Goal: Information Seeking & Learning: Stay updated

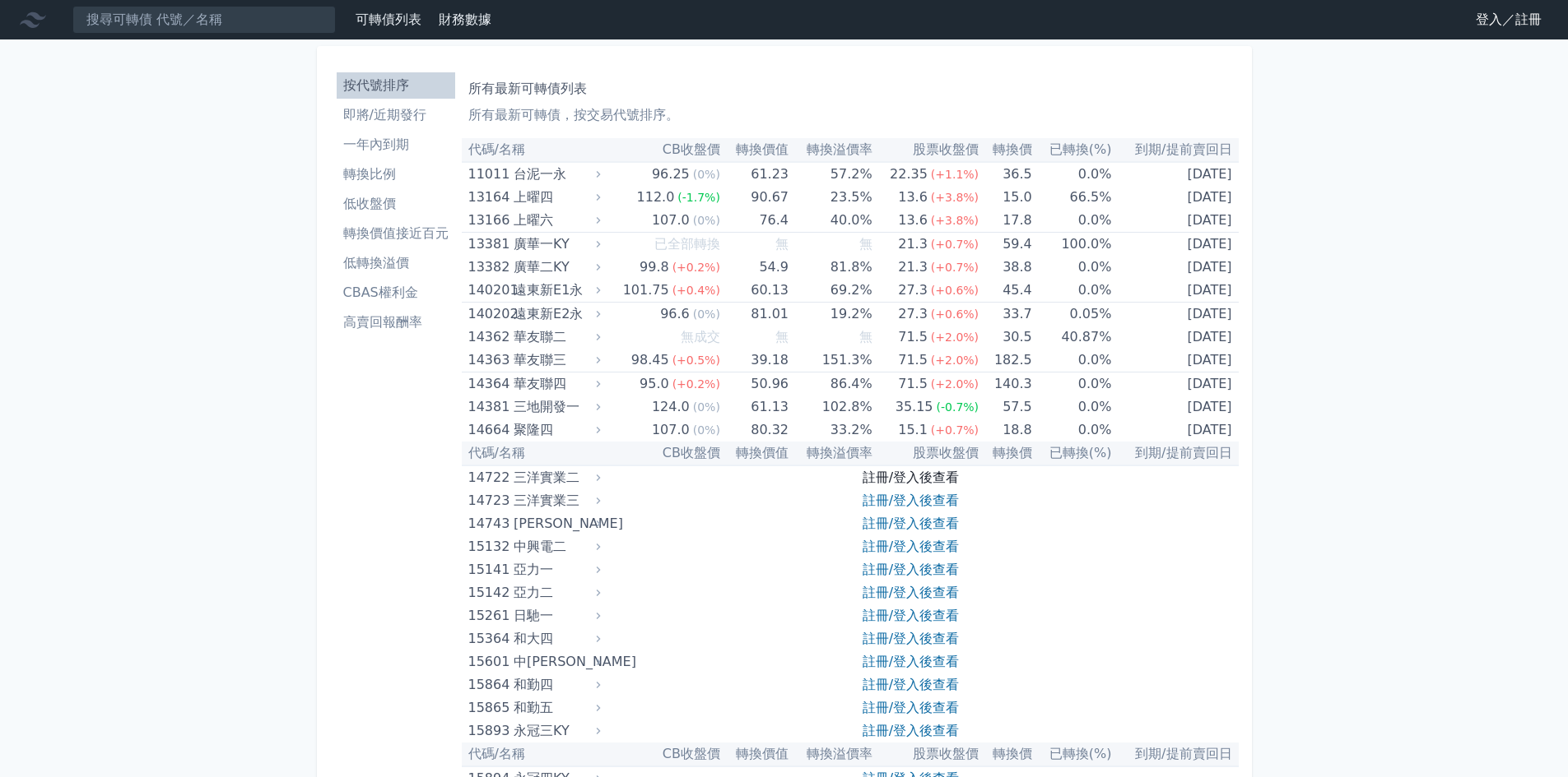
click at [950, 474] on link "註冊/登入後查看" at bounding box center [910, 477] width 96 height 16
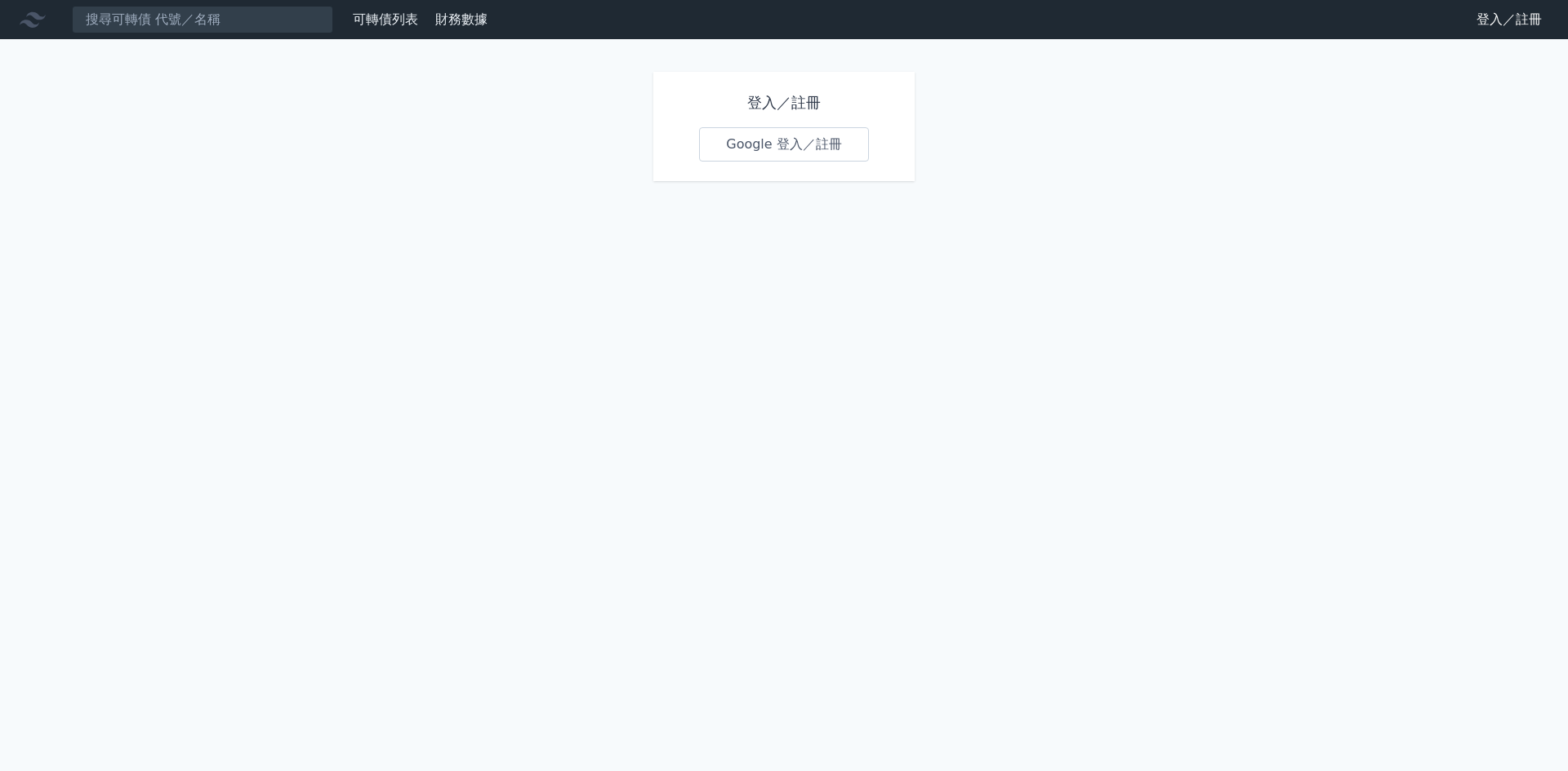
click at [806, 142] on link "Google 登入／註冊" at bounding box center [784, 144] width 170 height 34
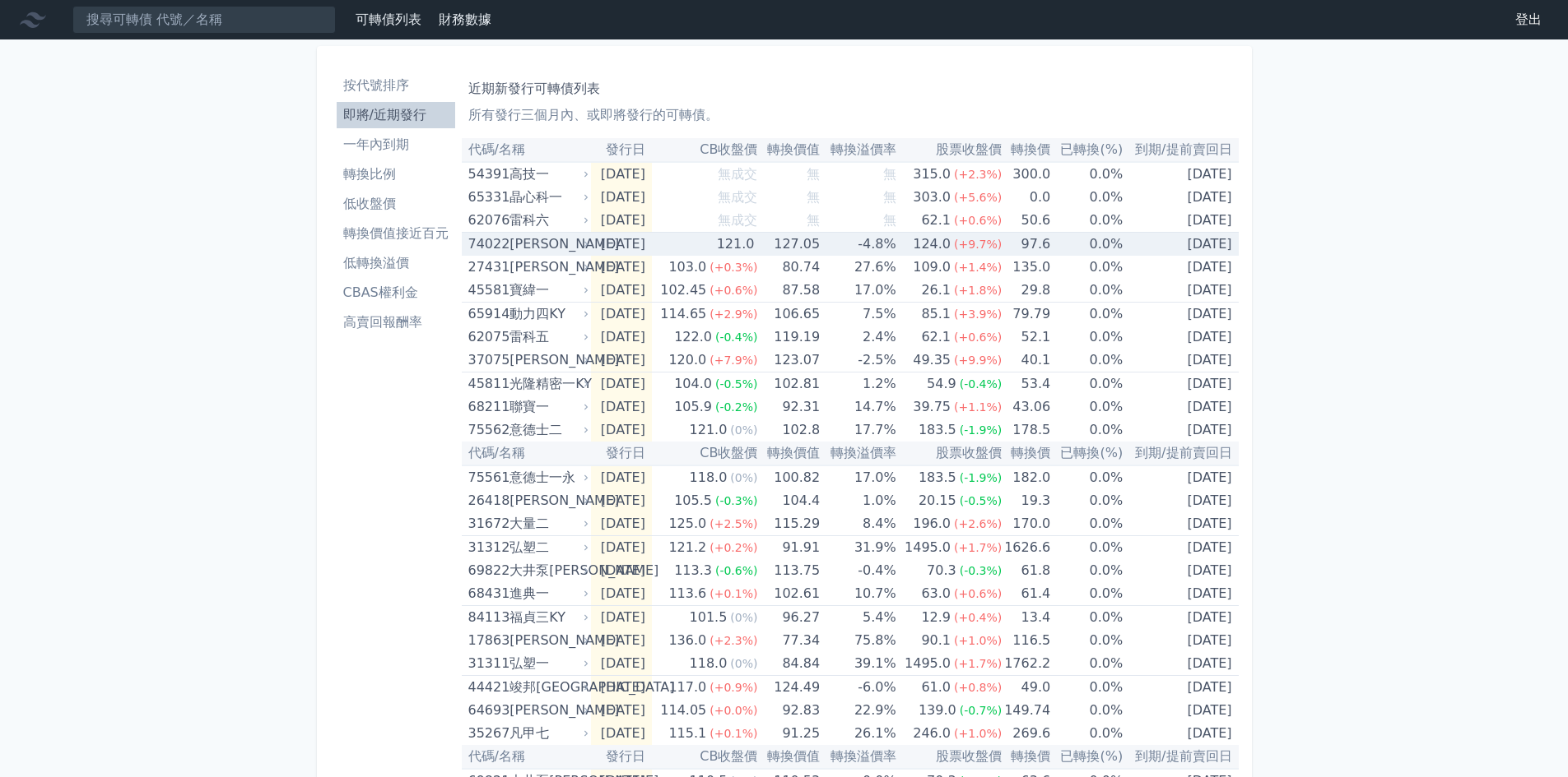
click at [743, 251] on div "121.0" at bounding box center [736, 244] width 45 height 23
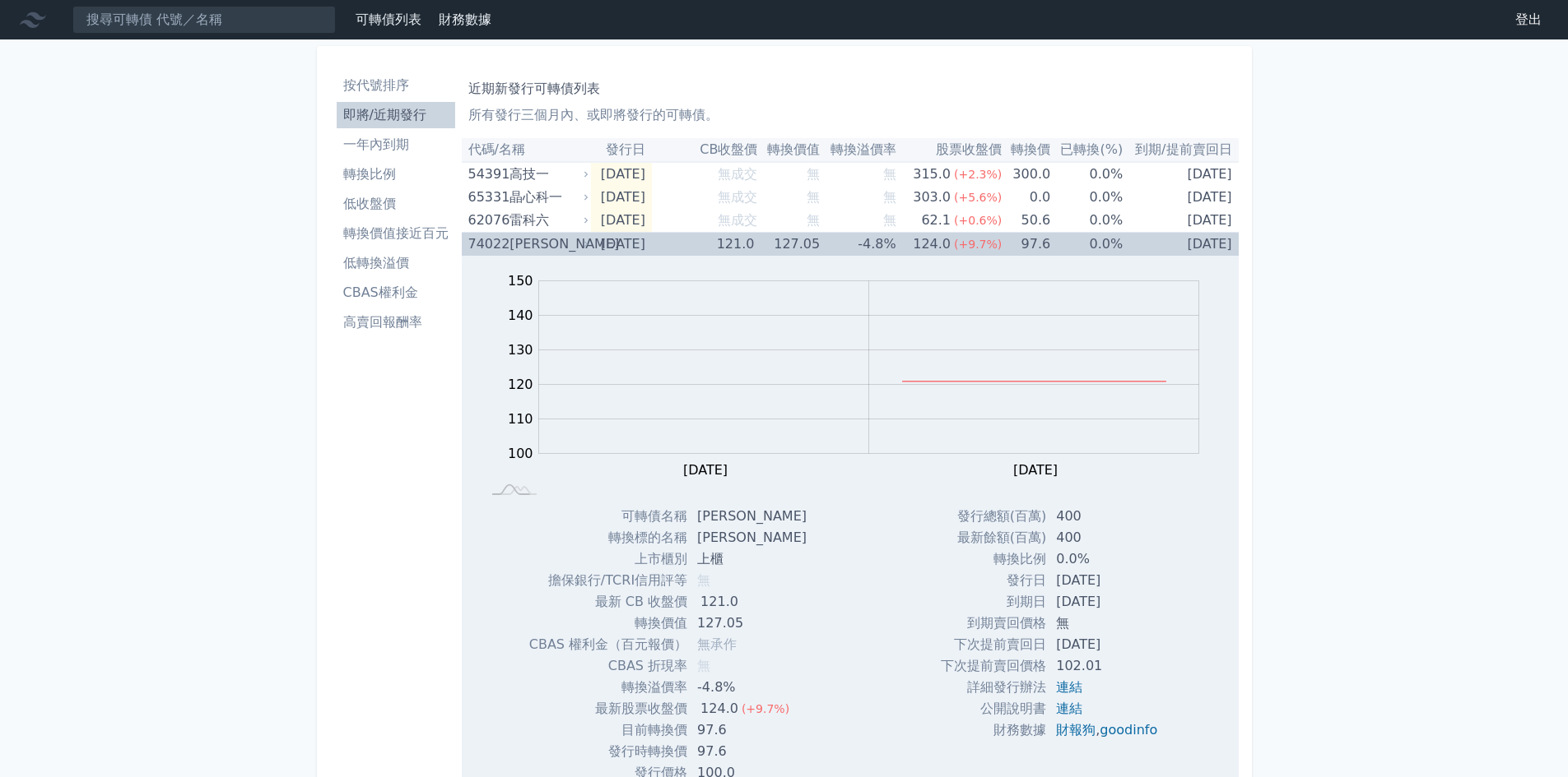
click at [743, 251] on div "121.0" at bounding box center [736, 244] width 45 height 23
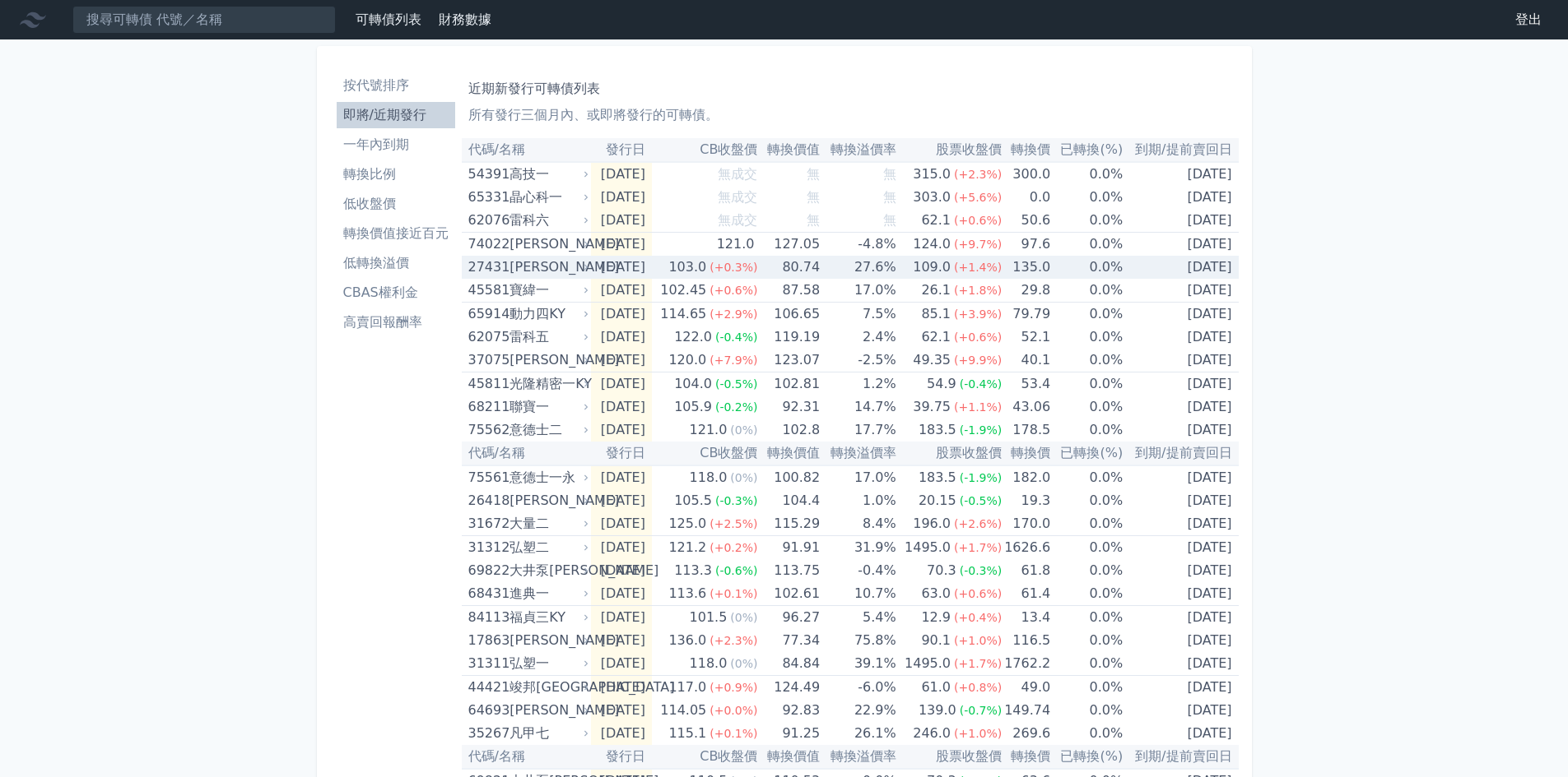
click at [744, 266] on span "(+0.3%)" at bounding box center [733, 267] width 48 height 13
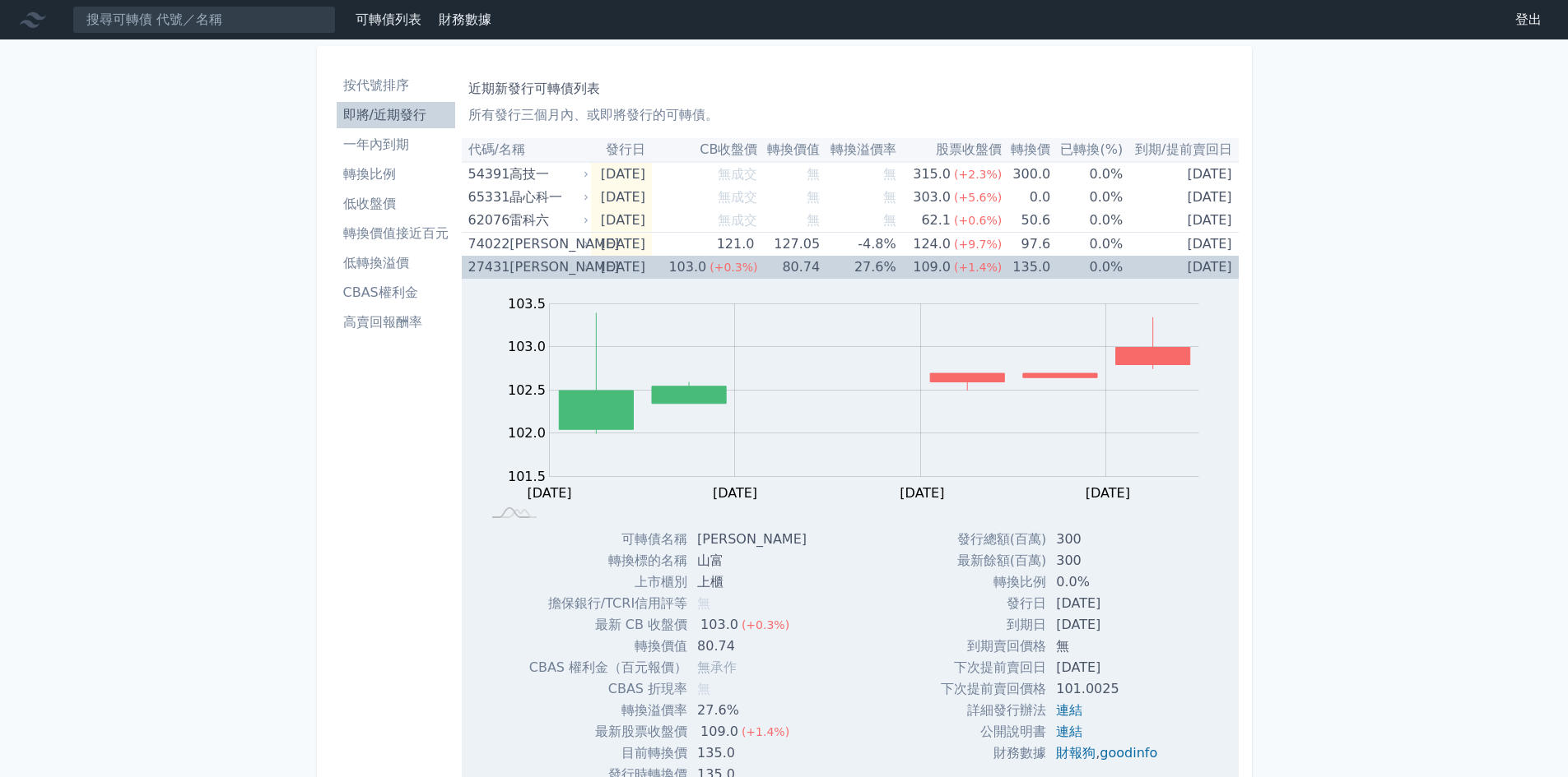
click at [792, 261] on td "80.74" at bounding box center [788, 267] width 63 height 23
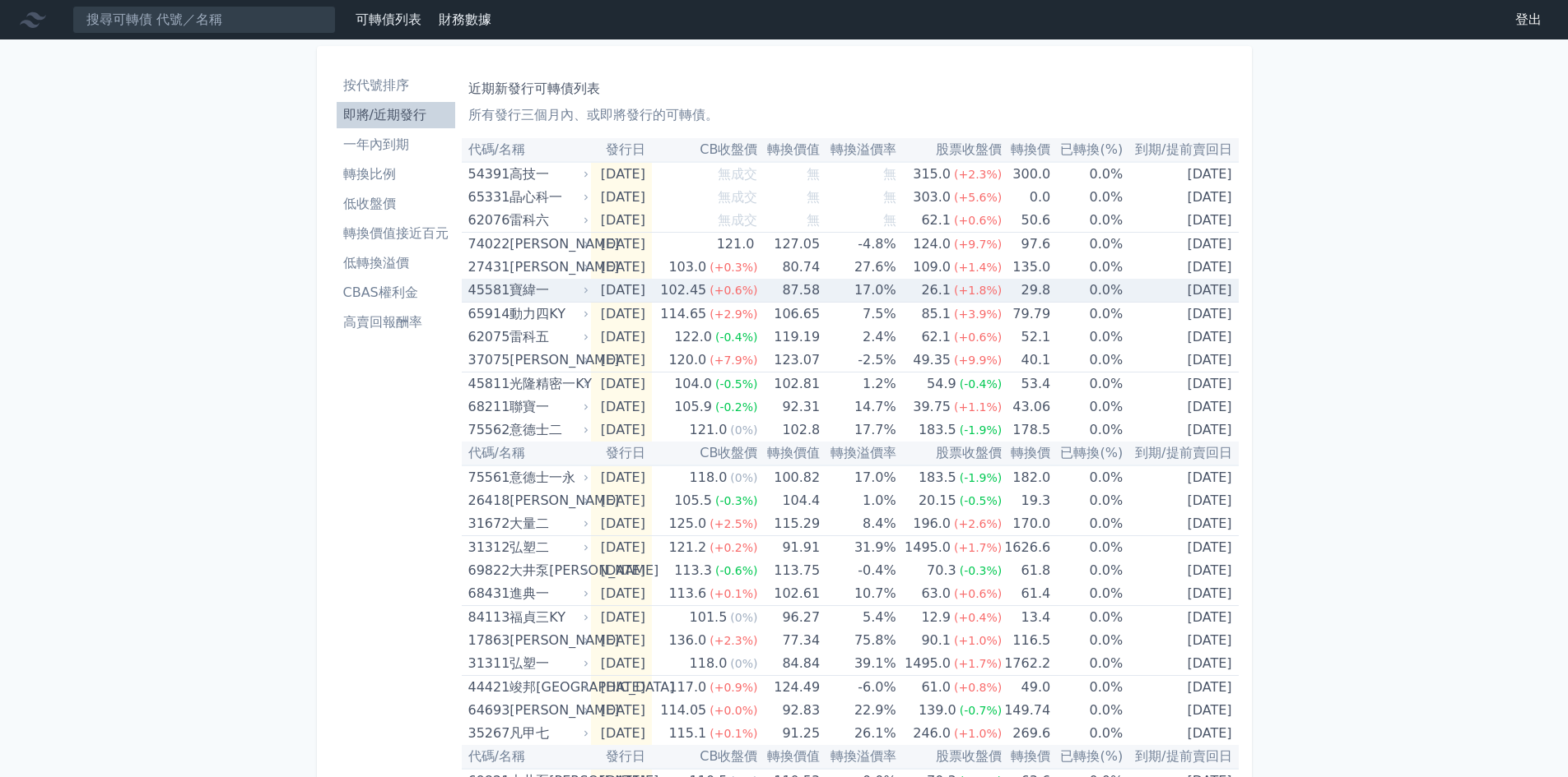
click at [757, 297] on span "(+0.6%)" at bounding box center [733, 290] width 48 height 13
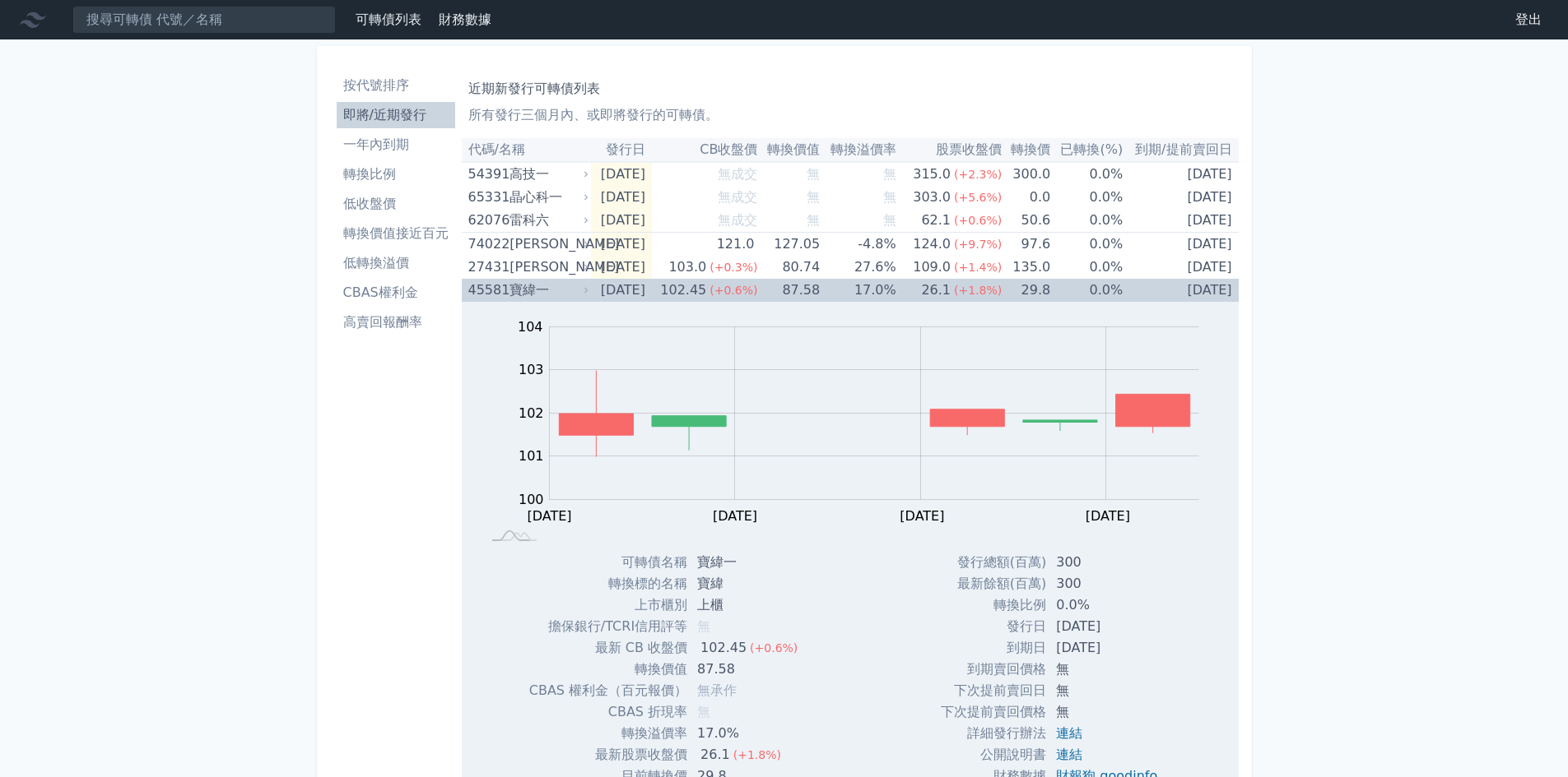
click at [757, 297] on span "(+0.6%)" at bounding box center [733, 290] width 48 height 13
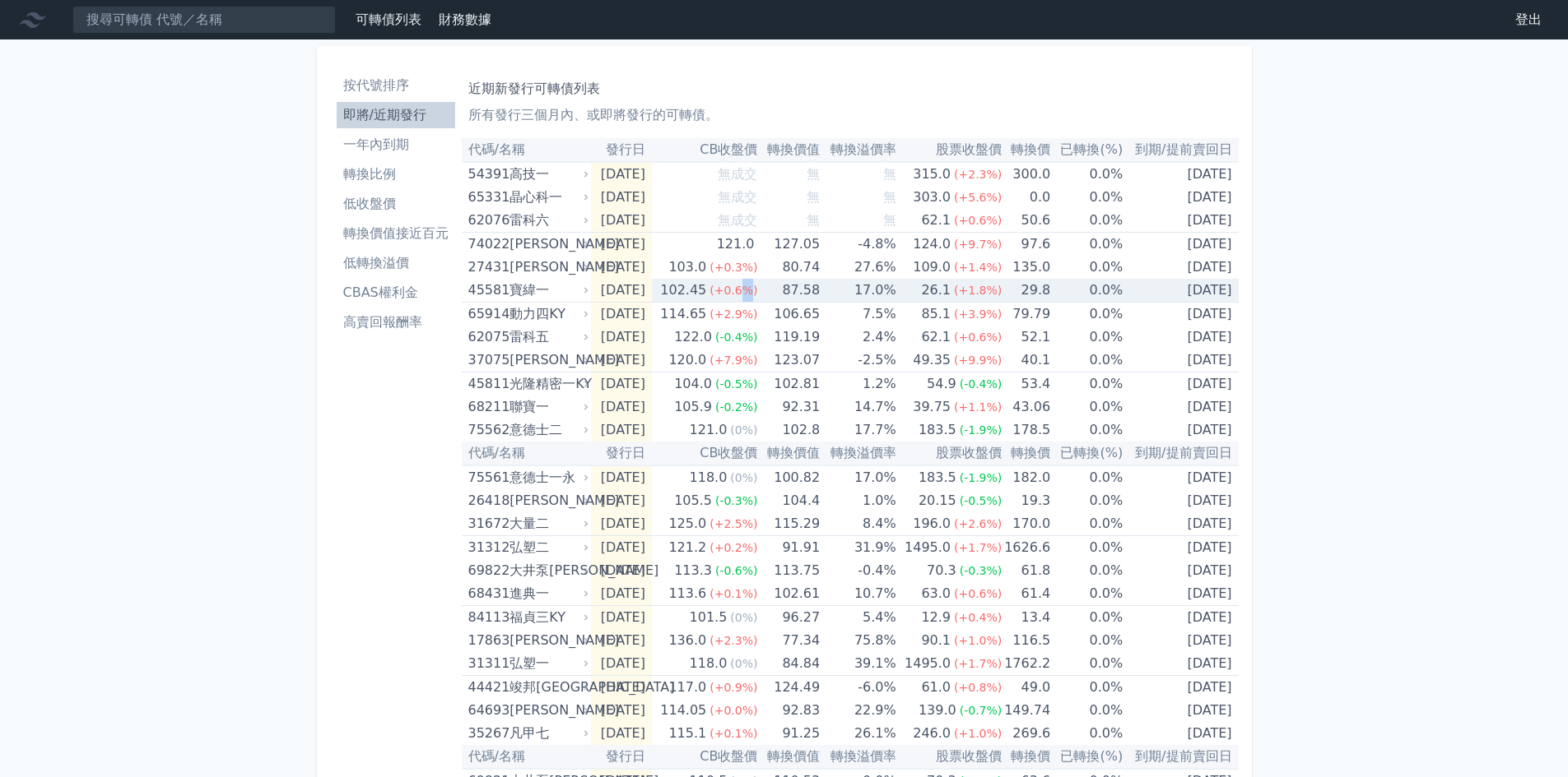
click at [757, 297] on span "(+0.6%)" at bounding box center [733, 290] width 48 height 13
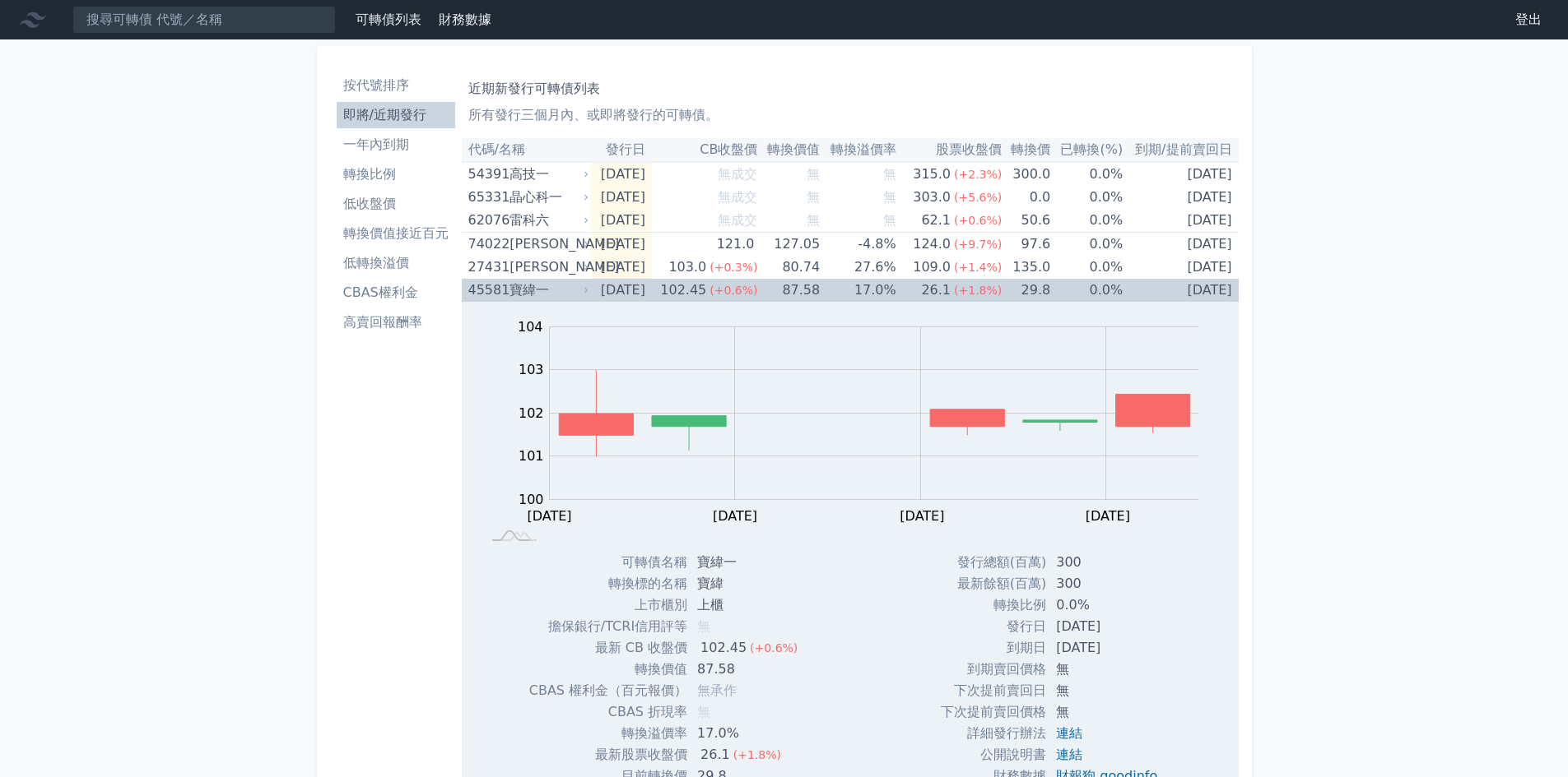
click at [784, 296] on td "87.58" at bounding box center [788, 290] width 63 height 23
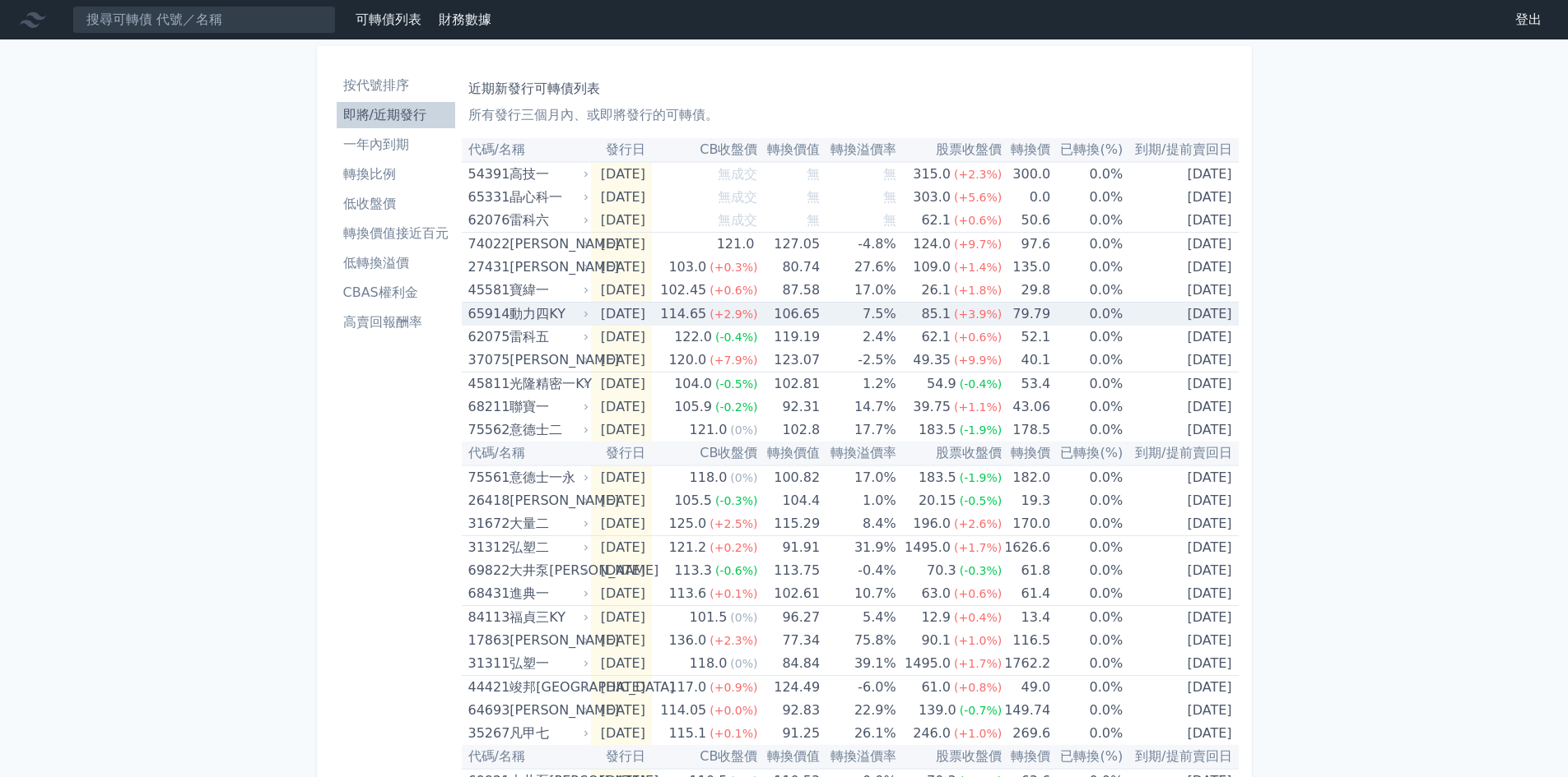
click at [757, 308] on span "(+2.9%)" at bounding box center [733, 314] width 48 height 13
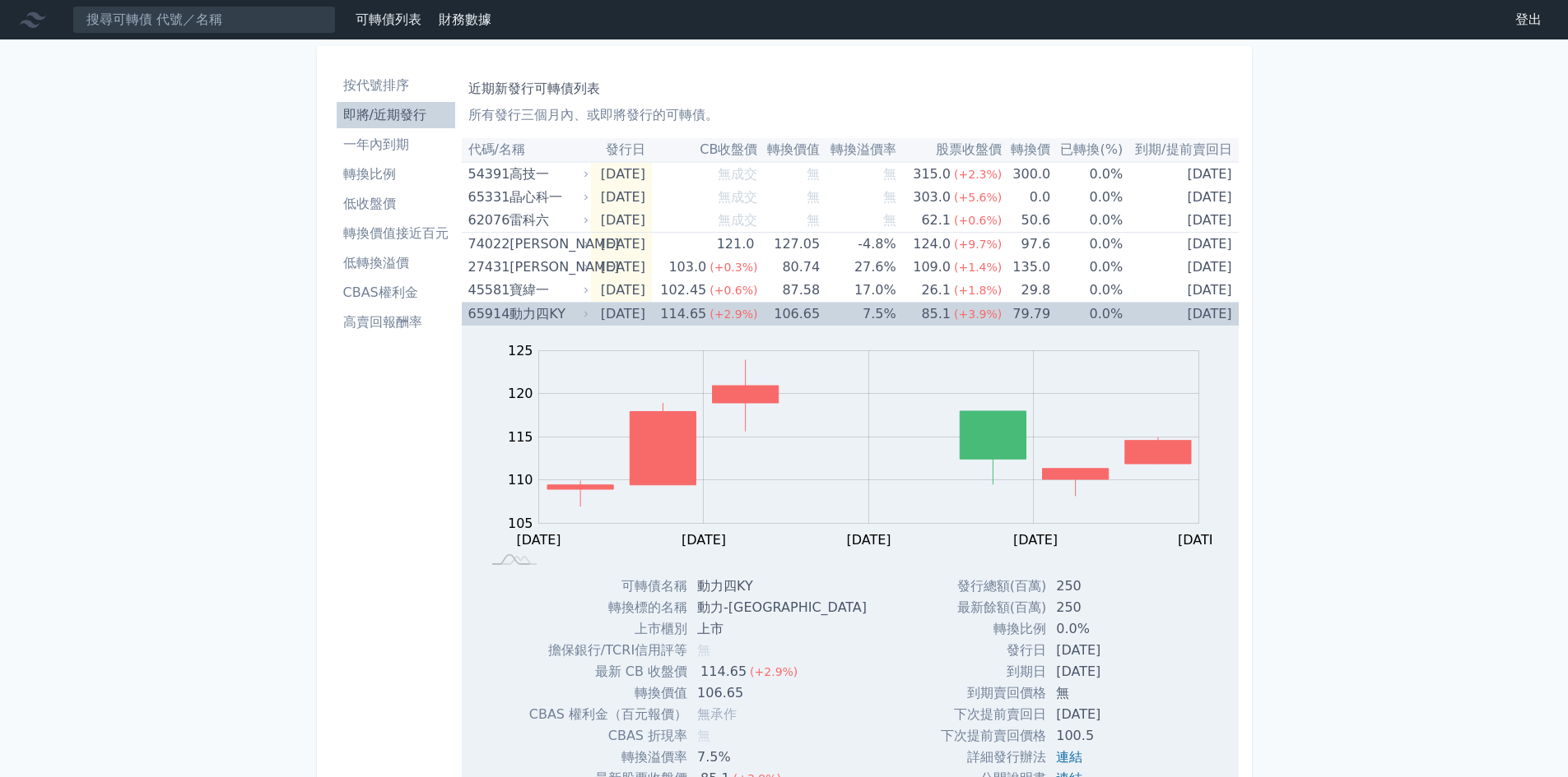
click at [757, 308] on span "(+2.9%)" at bounding box center [733, 314] width 48 height 13
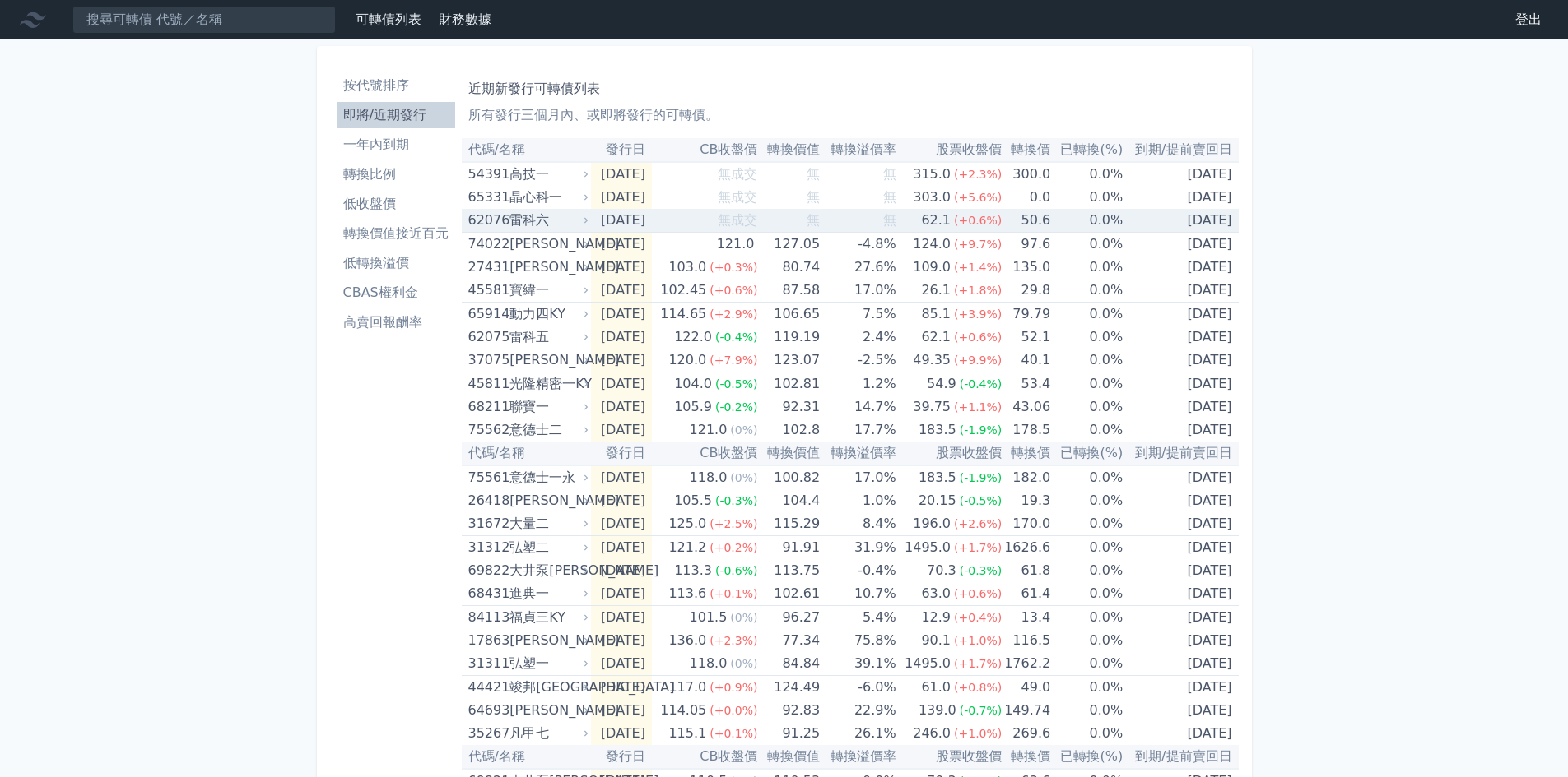
click at [652, 226] on td "[DATE]" at bounding box center [620, 221] width 61 height 24
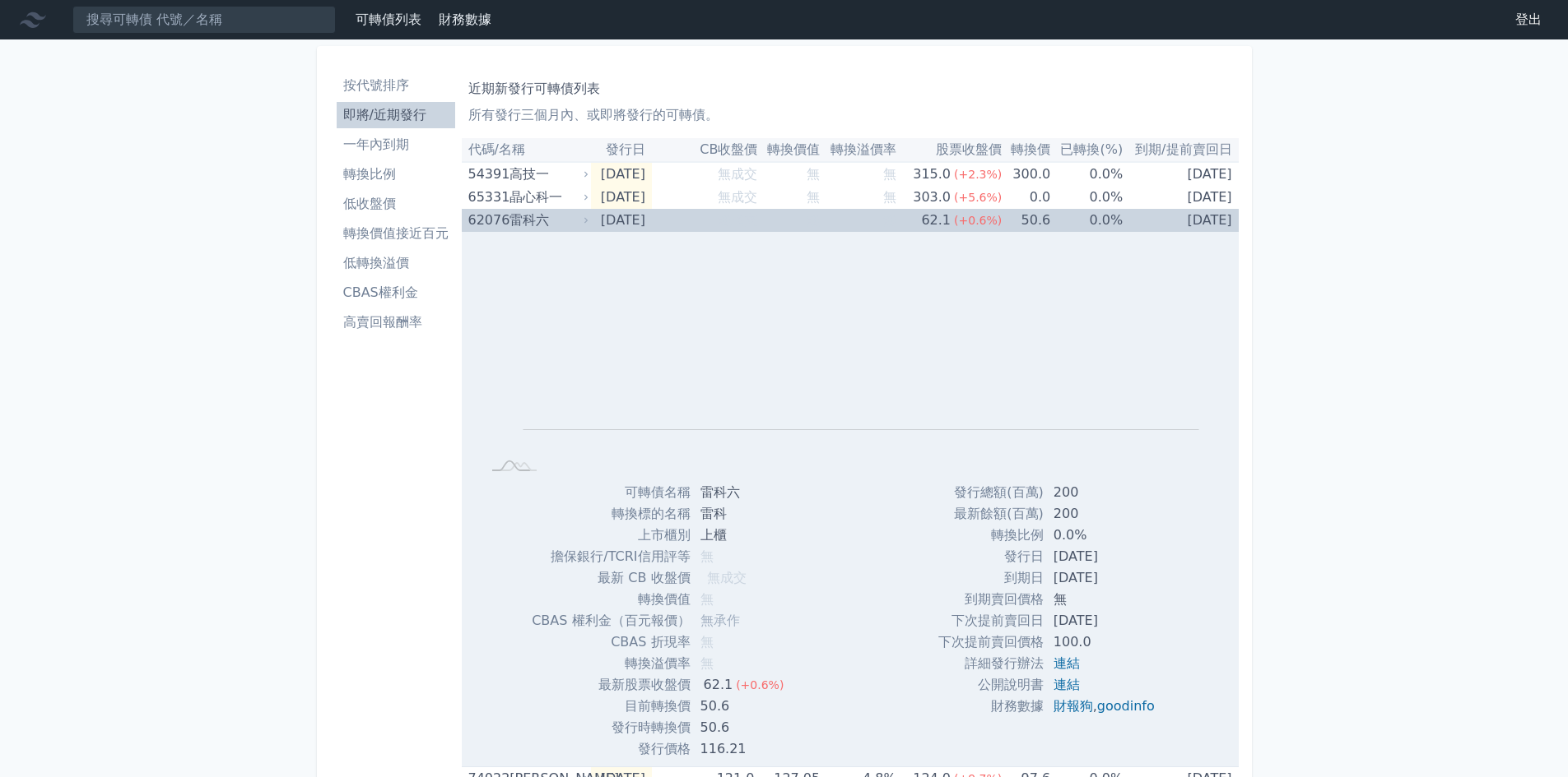
click at [652, 226] on td "[DATE]" at bounding box center [620, 220] width 61 height 23
